Goal: Information Seeking & Learning: Learn about a topic

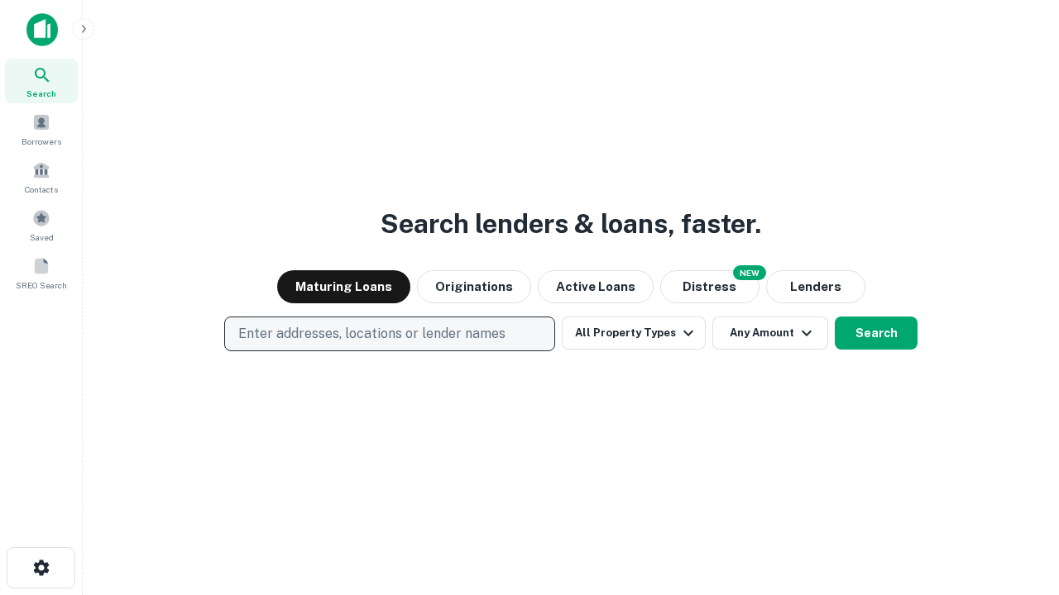
click at [389, 334] on p "Enter addresses, locations or lender names" at bounding box center [371, 334] width 267 height 20
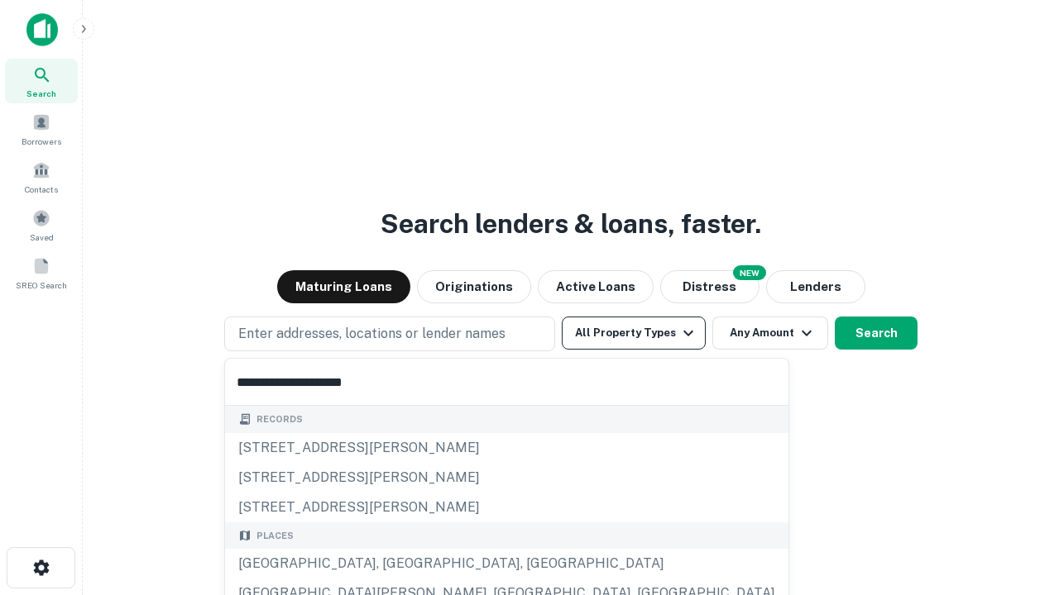
click at [633, 333] on button "All Property Types" at bounding box center [634, 333] width 144 height 33
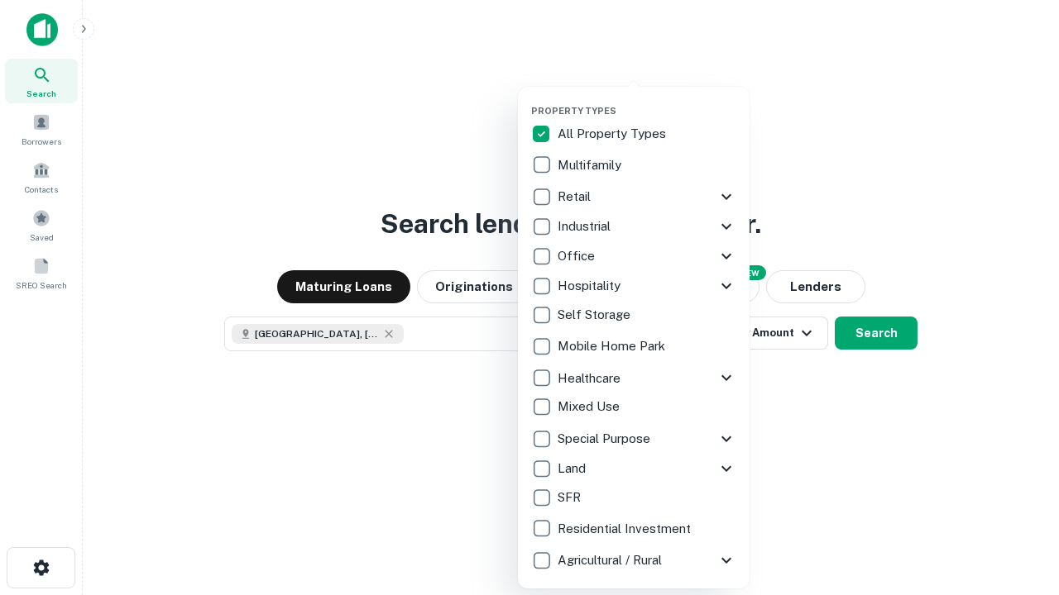
click at [647, 100] on button "button" at bounding box center [647, 100] width 232 height 1
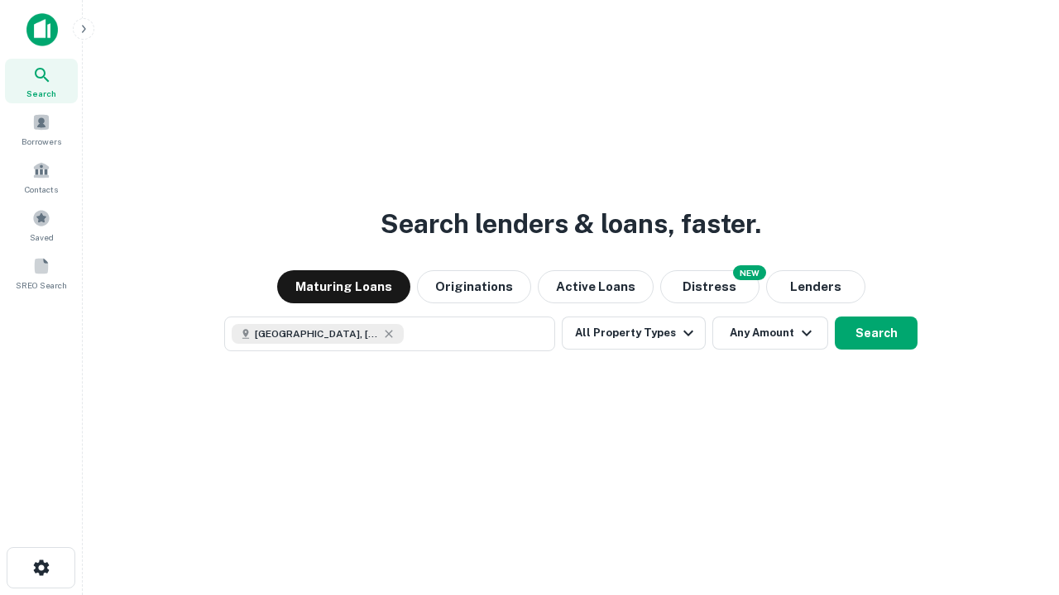
scroll to position [26, 0]
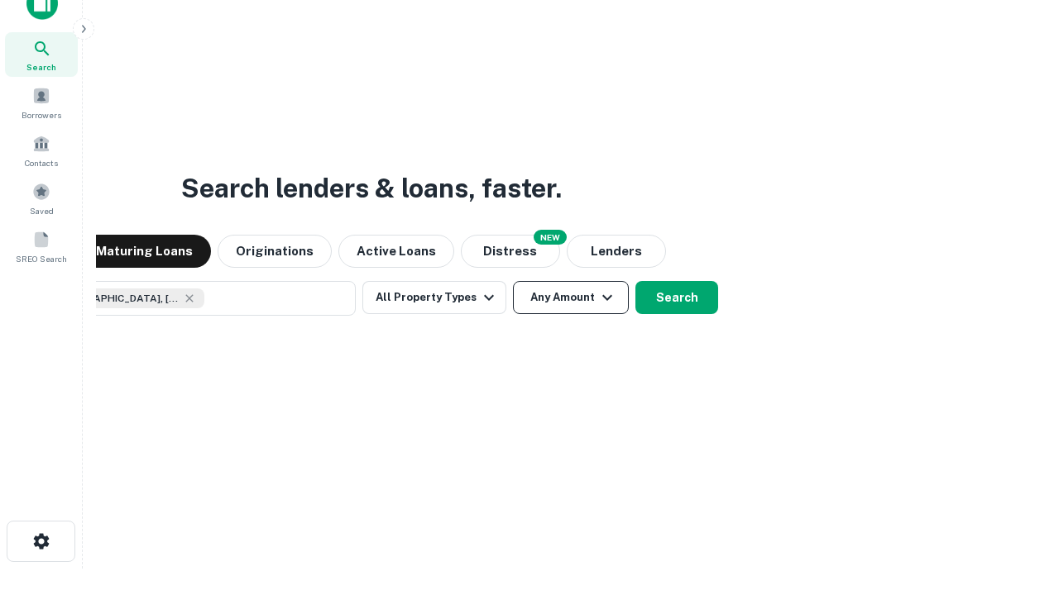
click at [513, 281] on button "Any Amount" at bounding box center [571, 297] width 116 height 33
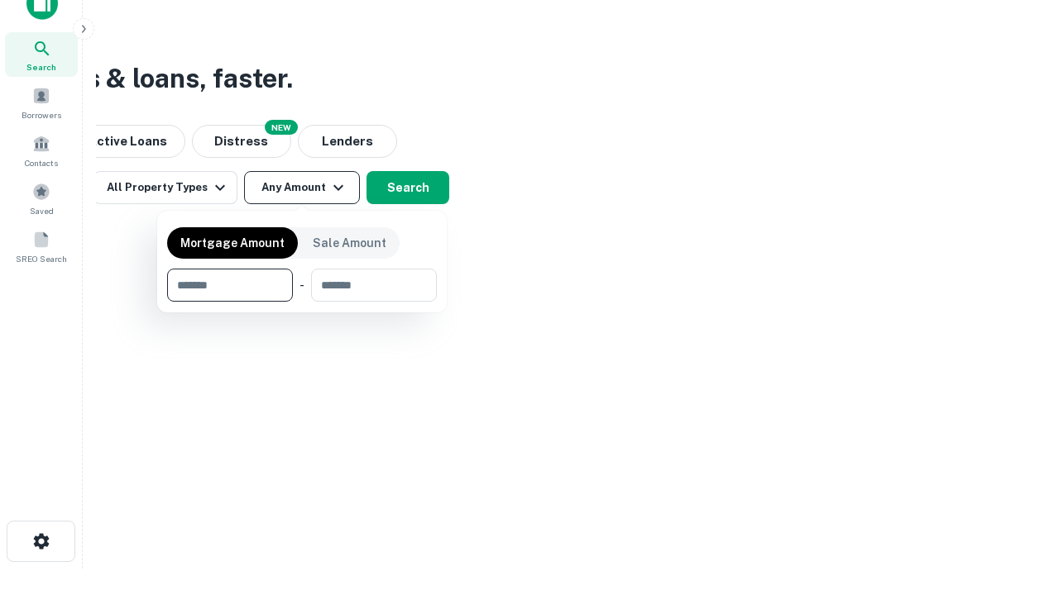
type input "*******"
click at [302, 302] on button "button" at bounding box center [302, 302] width 270 height 1
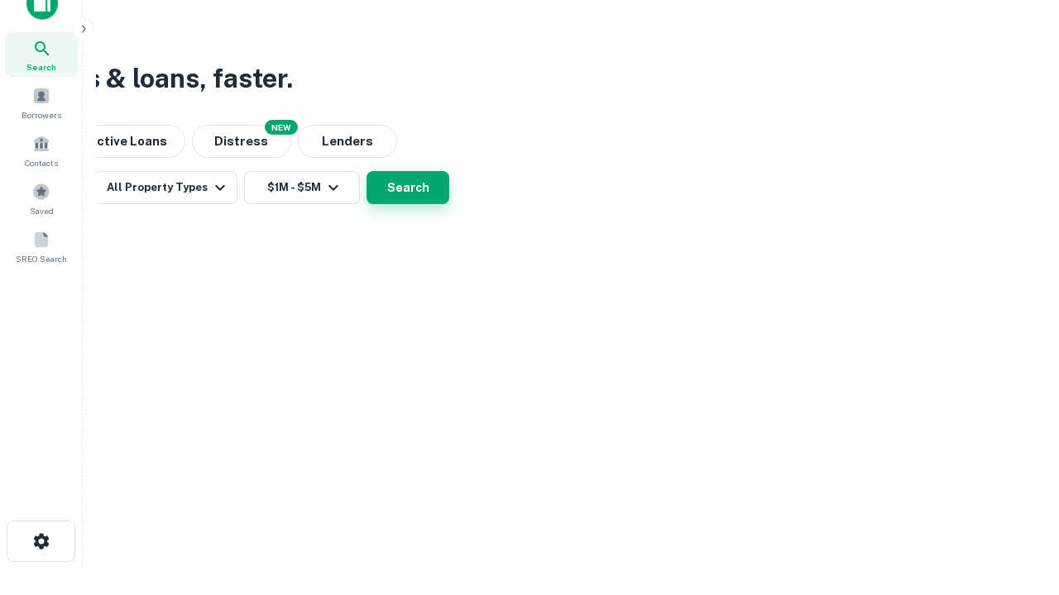
click at [449, 204] on button "Search" at bounding box center [407, 187] width 83 height 33
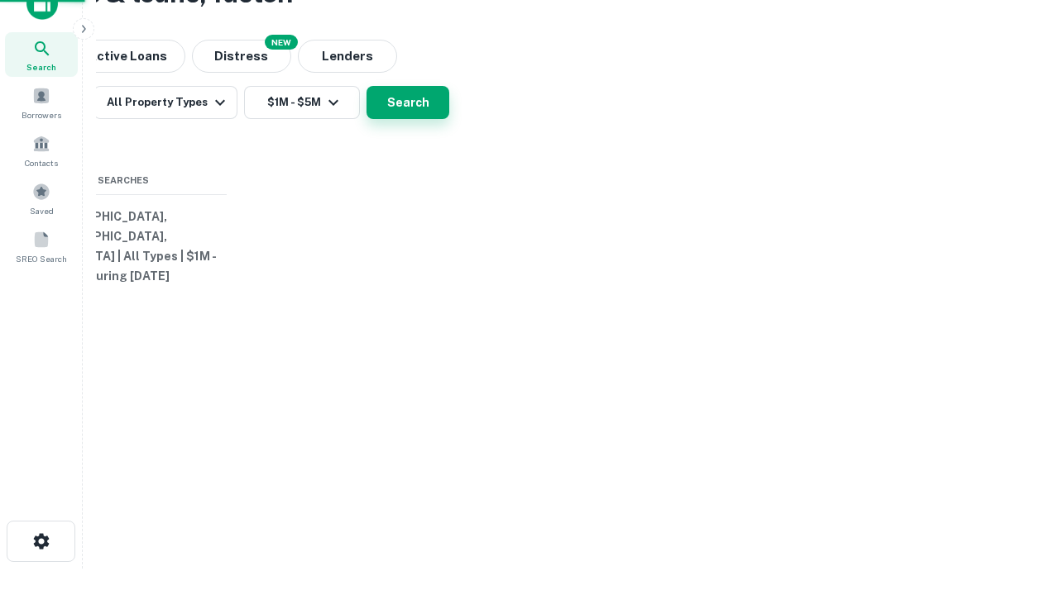
scroll to position [0, 305]
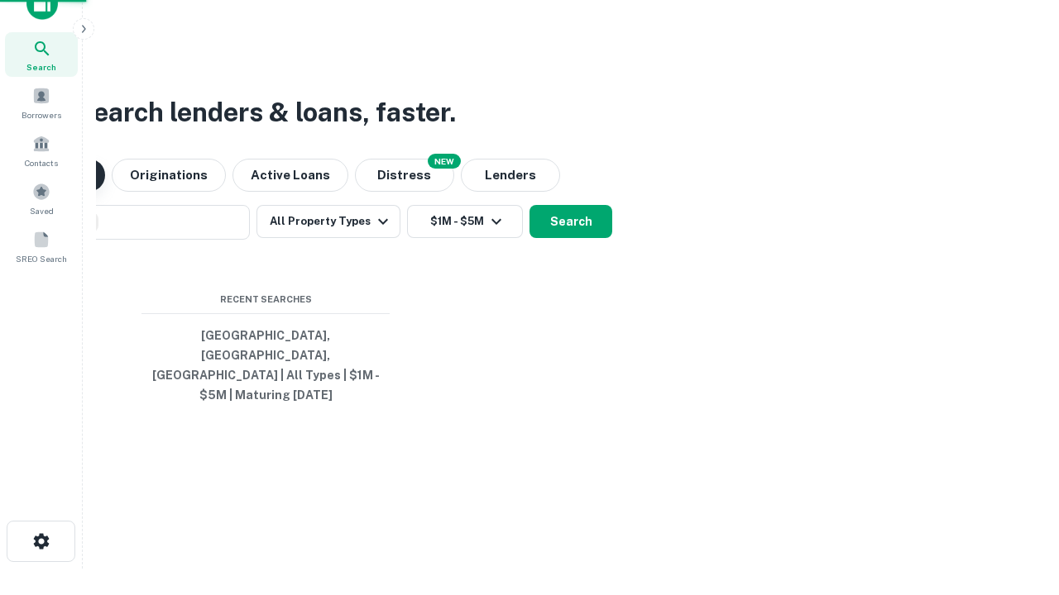
click at [105, 192] on button "Maturing Loans" at bounding box center [38, 175] width 133 height 33
